Goal: Information Seeking & Learning: Learn about a topic

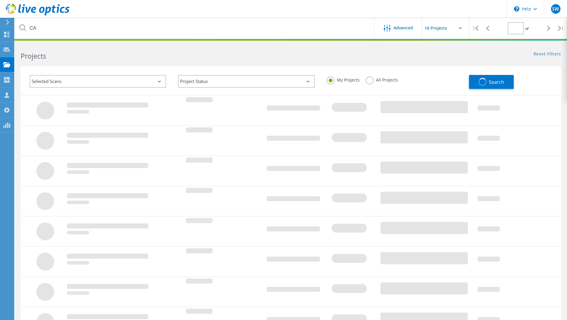
type input "1"
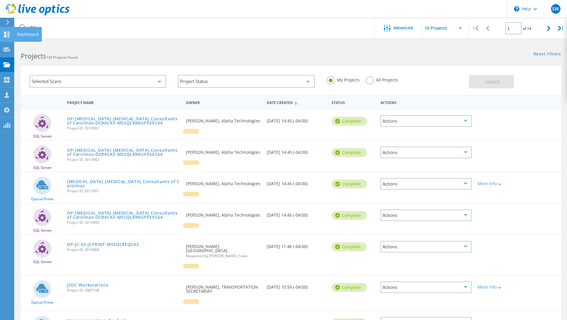
click at [10, 34] on icon at bounding box center [6, 35] width 7 height 6
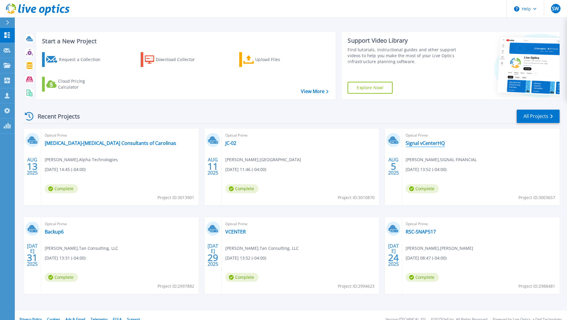
click at [424, 145] on link "Signal vCenterHQ" at bounding box center [424, 143] width 39 height 6
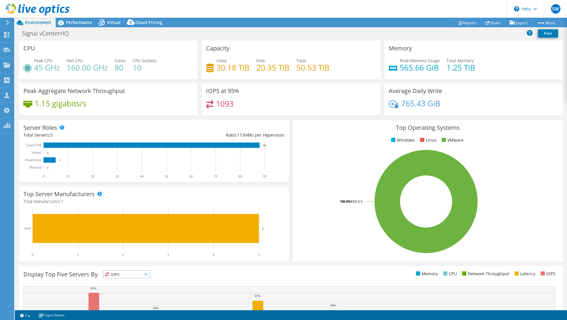
select select "USD"
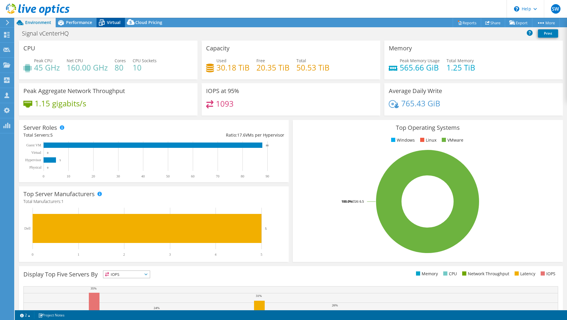
click at [106, 20] on icon at bounding box center [101, 22] width 10 height 10
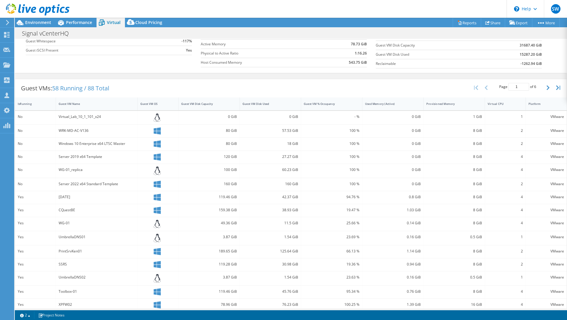
scroll to position [83, 0]
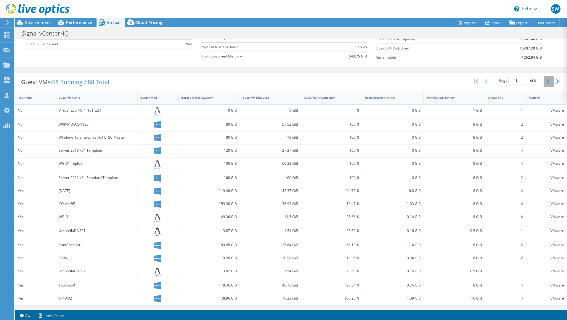
click at [549, 82] on button "button" at bounding box center [548, 81] width 10 height 11
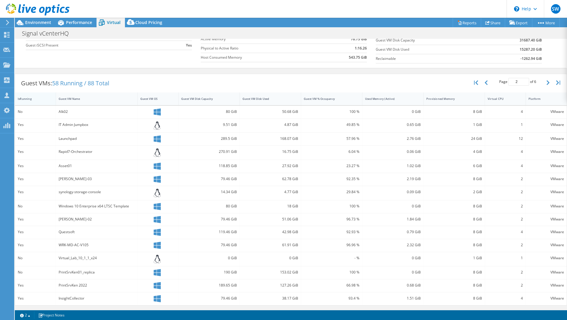
click at [31, 101] on div "IsRunning" at bounding box center [31, 98] width 33 height 9
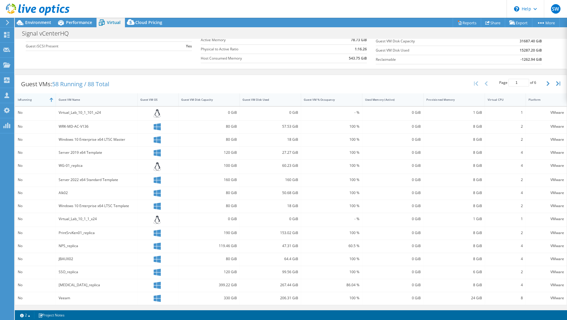
scroll to position [80, 0]
click at [549, 84] on icon "button" at bounding box center [547, 83] width 3 height 5
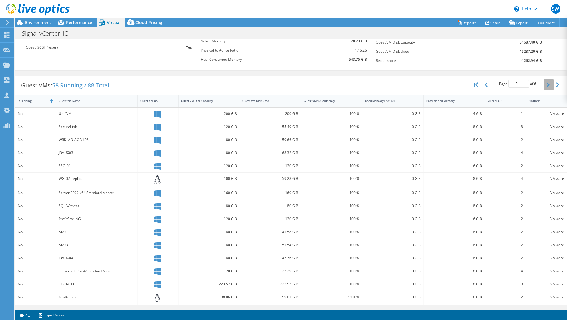
scroll to position [79, 0]
click at [549, 84] on icon "button" at bounding box center [547, 84] width 3 height 5
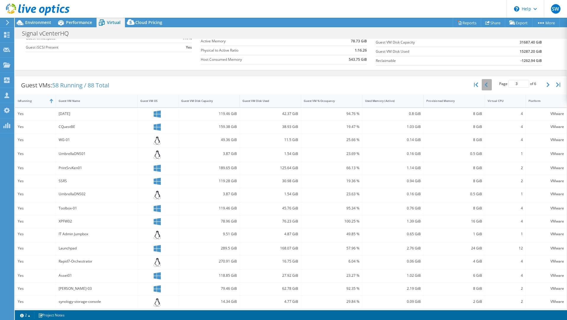
click at [489, 85] on button "button" at bounding box center [486, 84] width 10 height 11
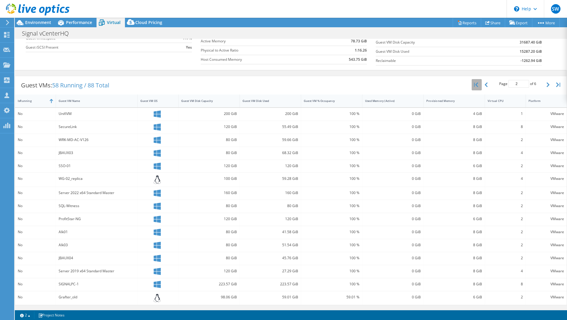
click at [480, 84] on button "button" at bounding box center [476, 84] width 10 height 11
type input "1"
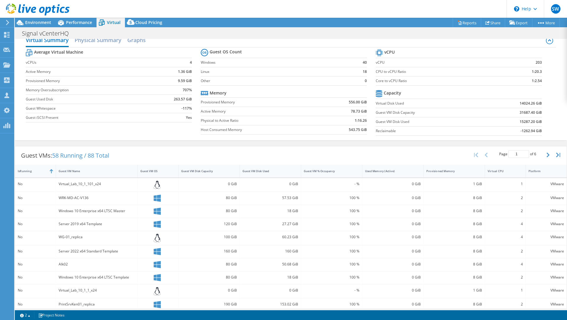
scroll to position [0, 0]
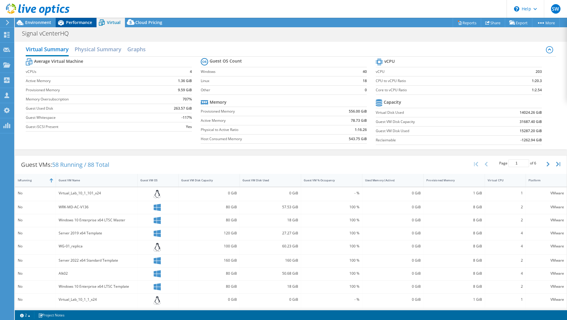
click at [79, 20] on span "Performance" at bounding box center [79, 23] width 26 height 6
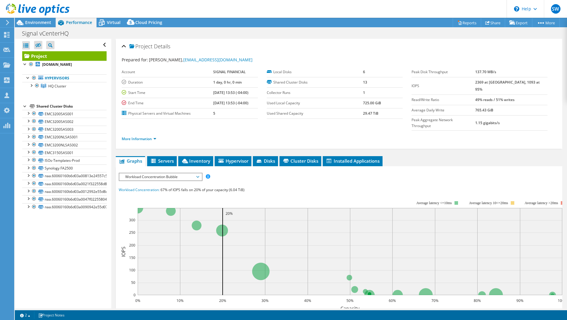
click at [165, 173] on span "Workload Concentration Bubble" at bounding box center [160, 176] width 76 height 7
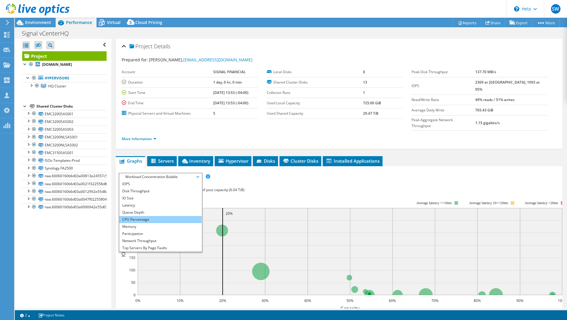
click at [157, 216] on li "CPU Percentage" at bounding box center [160, 219] width 82 height 7
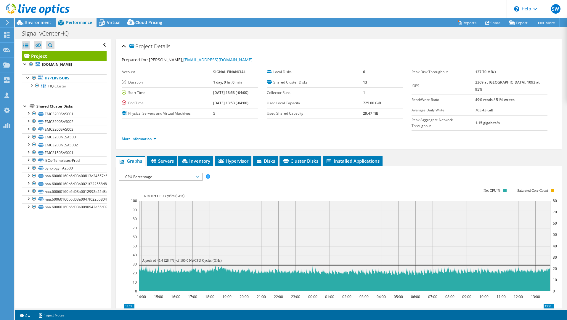
click at [170, 173] on span "CPU Percentage" at bounding box center [160, 176] width 76 height 7
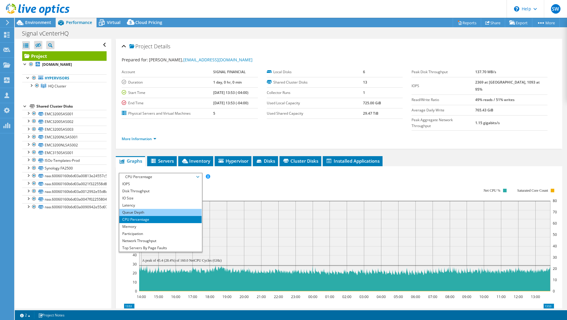
click at [155, 209] on li "Queue Depth" at bounding box center [160, 212] width 82 height 7
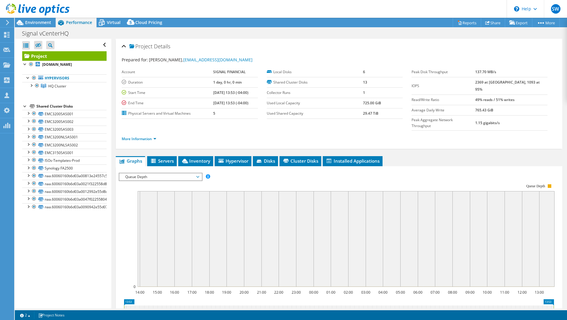
drag, startPoint x: 181, startPoint y: 165, endPoint x: 178, endPoint y: 166, distance: 4.2
click at [181, 173] on span "Queue Depth" at bounding box center [160, 176] width 76 height 7
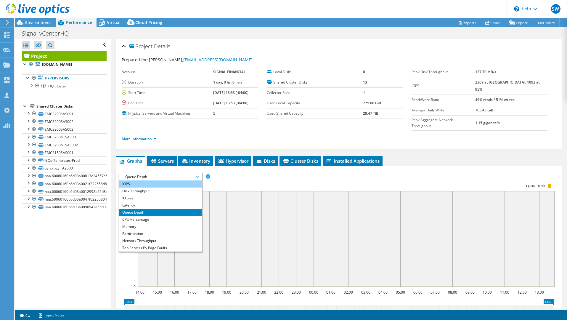
click at [160, 180] on li "IOPS" at bounding box center [160, 183] width 82 height 7
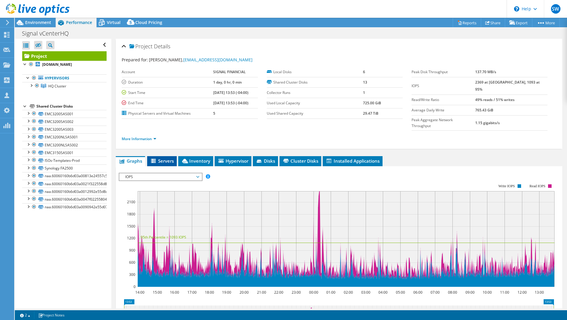
click at [167, 158] on span "Servers" at bounding box center [162, 161] width 24 height 6
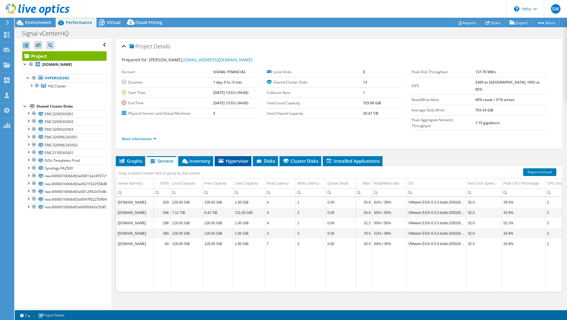
click at [224, 158] on span "Hypervisor" at bounding box center [232, 161] width 31 height 6
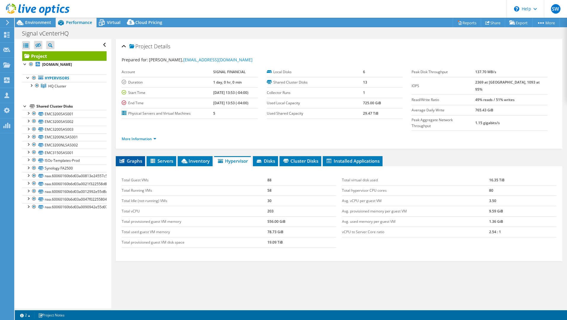
click at [130, 158] on span "Graphs" at bounding box center [130, 161] width 23 height 6
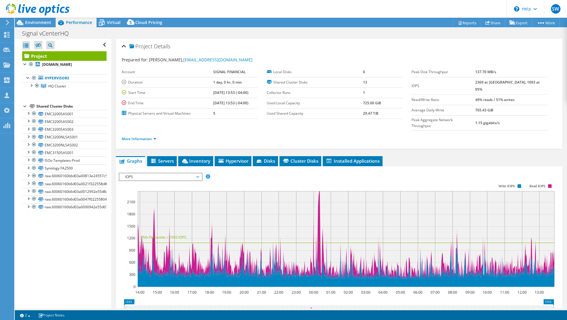
click at [179, 173] on div "IOPS IOPS Disk Throughput IO Size Latency Queue Depth CPU Percentage Memory Pag…" at bounding box center [160, 177] width 83 height 8
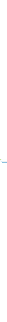
scroll to position [21, 0]
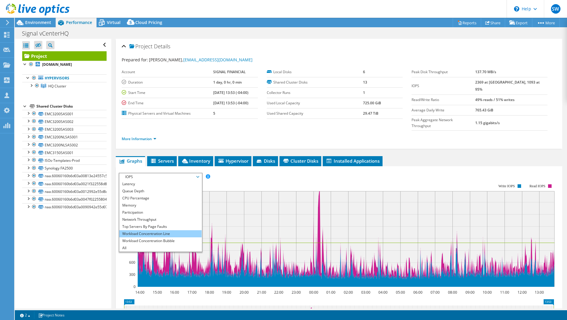
click at [156, 230] on li "Workload Concentration Line" at bounding box center [160, 233] width 82 height 7
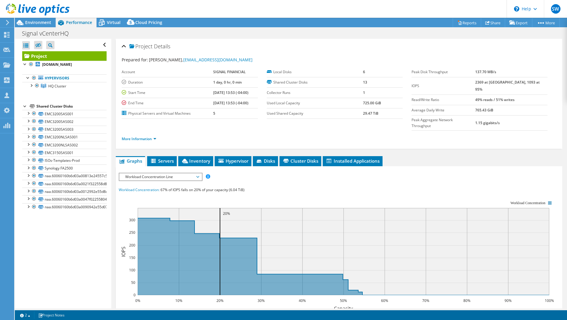
click at [270, 173] on div "IOPS Disk Throughput IO Size Latency Queue Depth CPU Percentage Memory Page Fau…" at bounding box center [339, 282] width 440 height 219
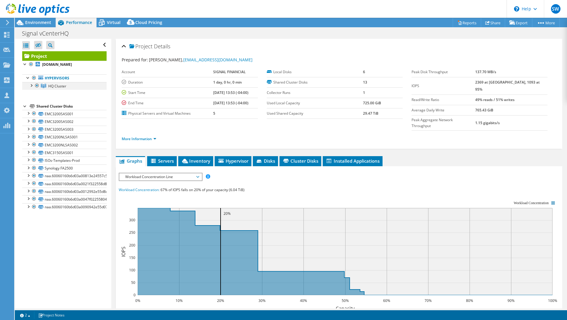
click at [31, 86] on div at bounding box center [31, 85] width 6 height 6
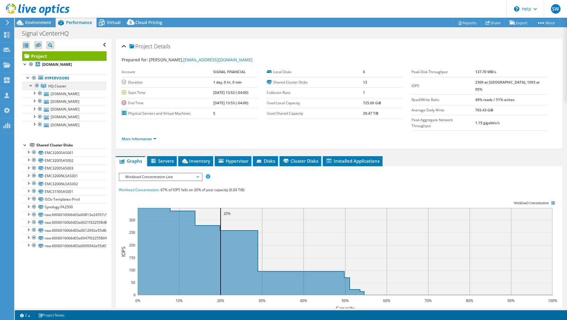
click at [31, 86] on div at bounding box center [31, 85] width 6 height 6
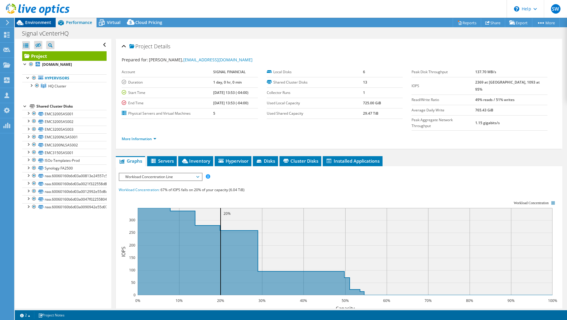
click at [50, 26] on div "Environment" at bounding box center [35, 22] width 41 height 9
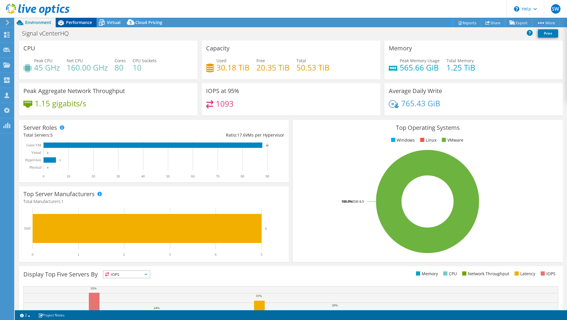
click at [85, 23] on span "Performance" at bounding box center [79, 23] width 26 height 6
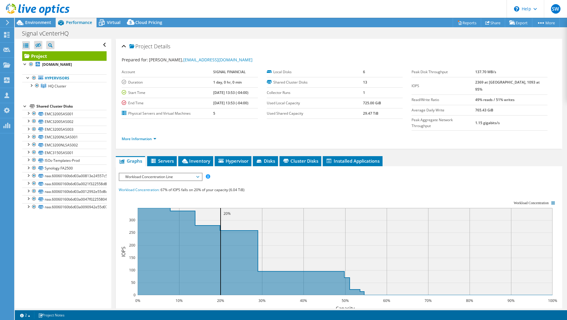
click at [178, 173] on span "Workload Concentration Line" at bounding box center [160, 176] width 76 height 7
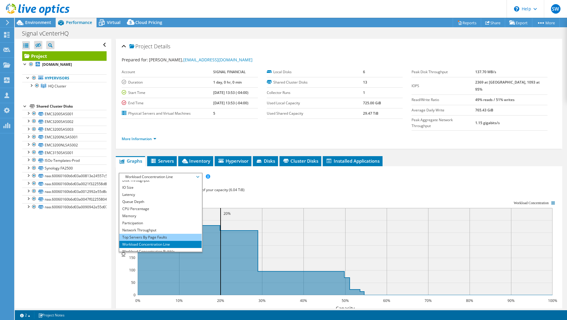
scroll to position [0, 0]
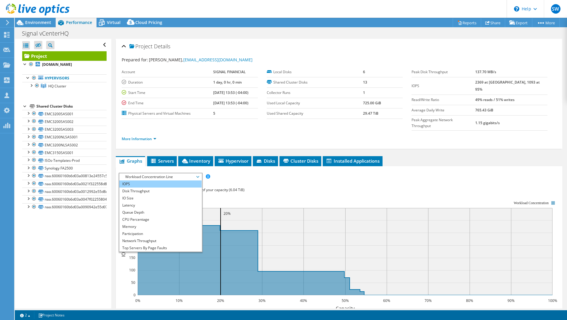
click at [141, 180] on li "IOPS" at bounding box center [160, 183] width 82 height 7
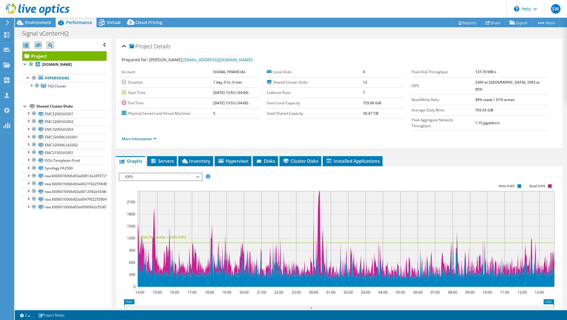
click at [272, 173] on div at bounding box center [339, 274] width 440 height 202
click at [165, 173] on span "IOPS" at bounding box center [160, 176] width 76 height 7
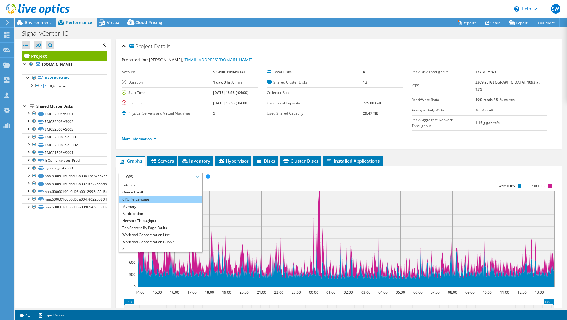
scroll to position [21, 0]
click at [269, 176] on rect at bounding box center [337, 235] width 436 height 118
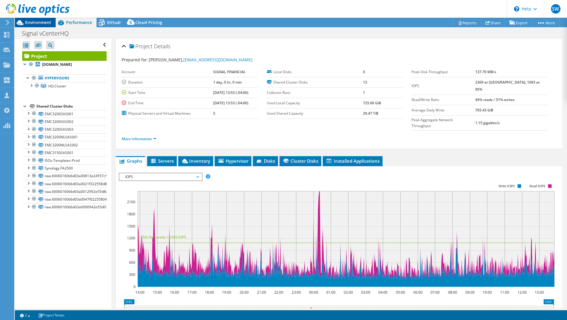
click at [33, 26] on div "Environment" at bounding box center [35, 22] width 41 height 9
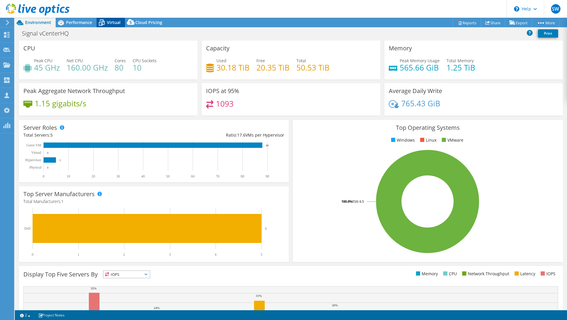
click at [101, 20] on icon at bounding box center [101, 22] width 10 height 10
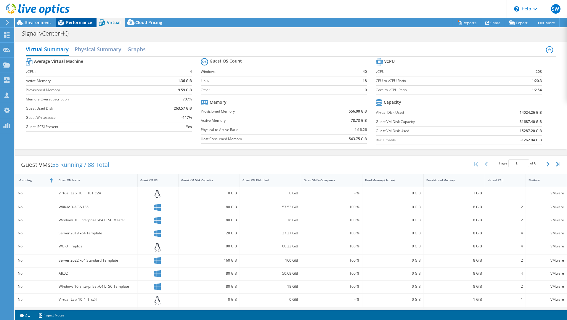
click at [80, 22] on span "Performance" at bounding box center [79, 23] width 26 height 6
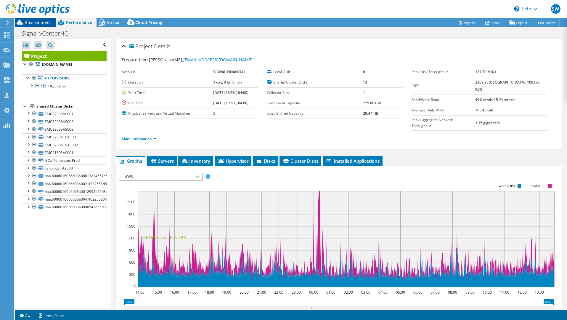
click at [49, 26] on div "Environment" at bounding box center [35, 22] width 41 height 9
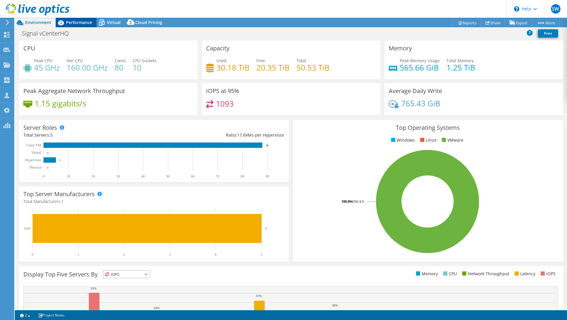
click at [68, 22] on span "Performance" at bounding box center [79, 23] width 26 height 6
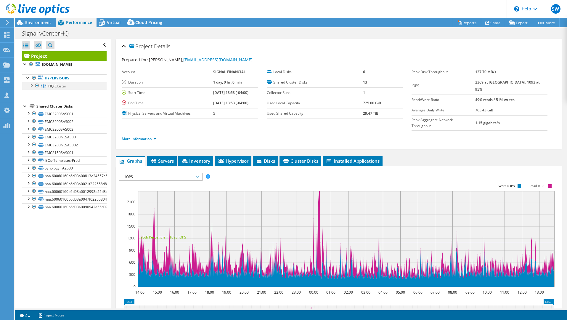
click at [31, 86] on div at bounding box center [31, 85] width 6 height 6
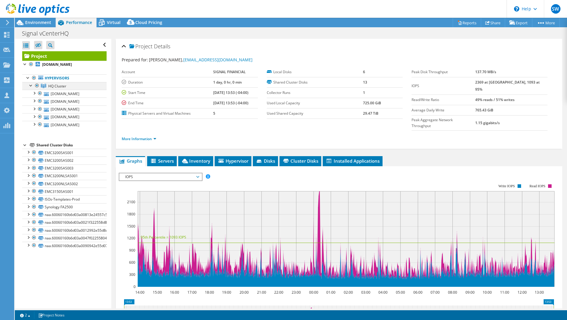
click at [30, 85] on div at bounding box center [31, 85] width 6 height 6
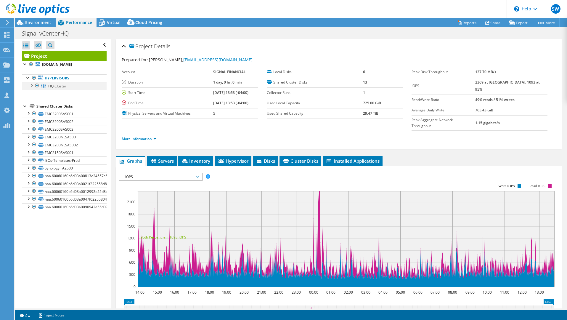
click at [32, 85] on div at bounding box center [31, 85] width 6 height 6
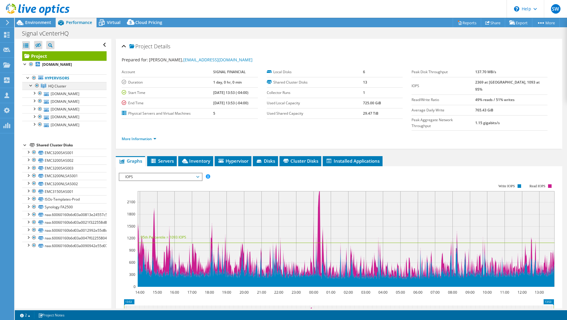
click at [32, 86] on div at bounding box center [31, 85] width 6 height 6
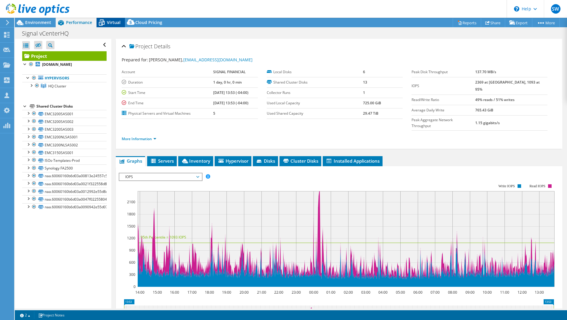
click at [103, 25] on icon at bounding box center [102, 23] width 6 height 5
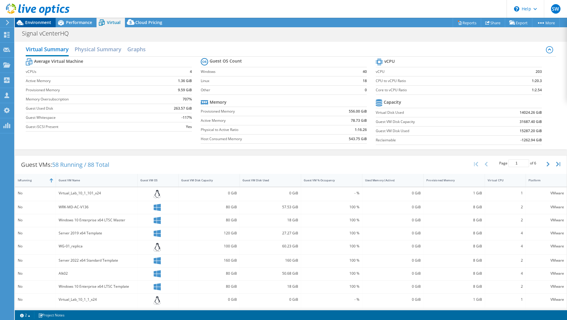
click at [41, 25] on span "Environment" at bounding box center [38, 23] width 26 height 6
